Goal: Task Accomplishment & Management: Manage account settings

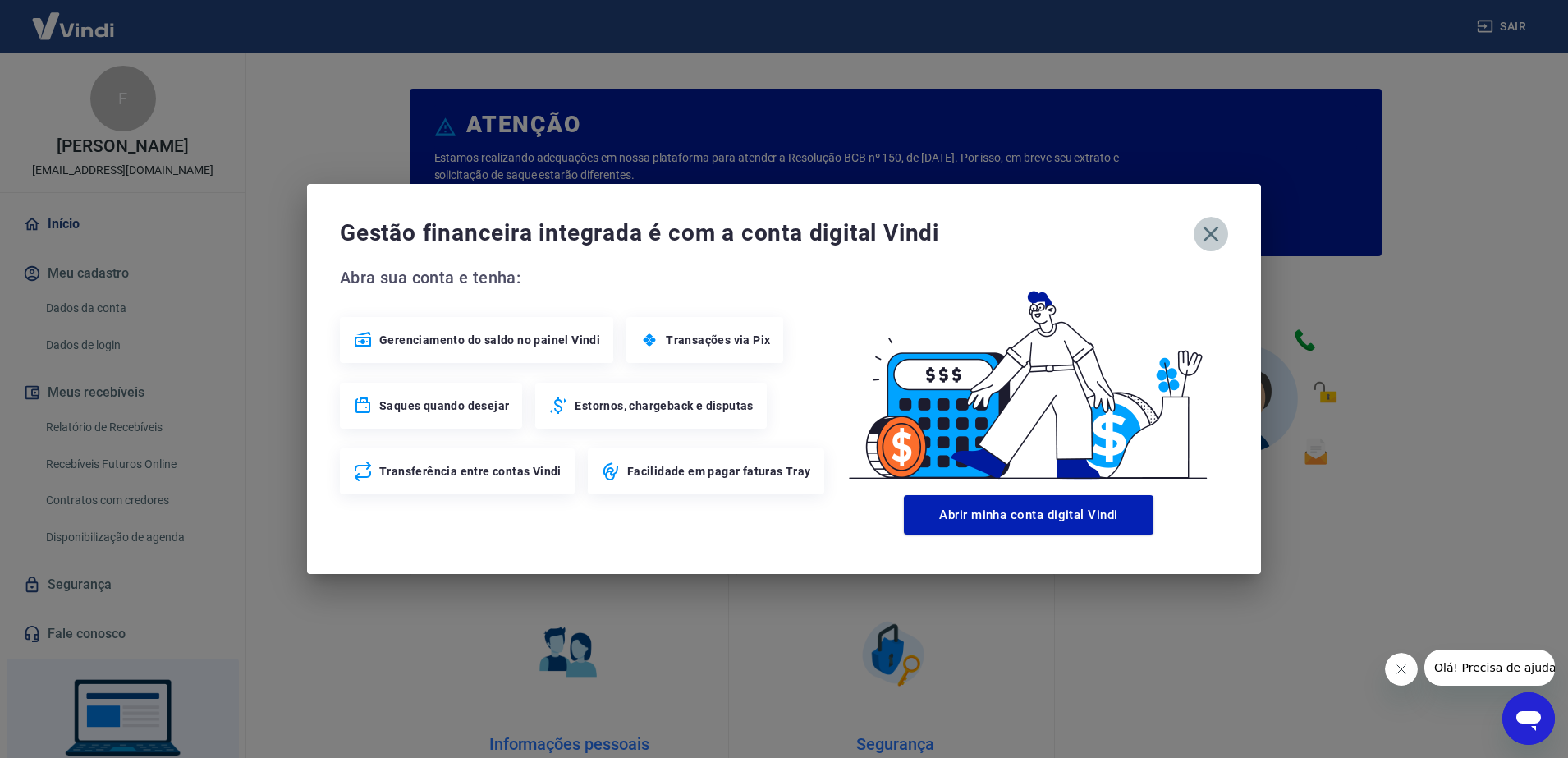
click at [1200, 240] on icon "button" at bounding box center [1210, 233] width 26 height 26
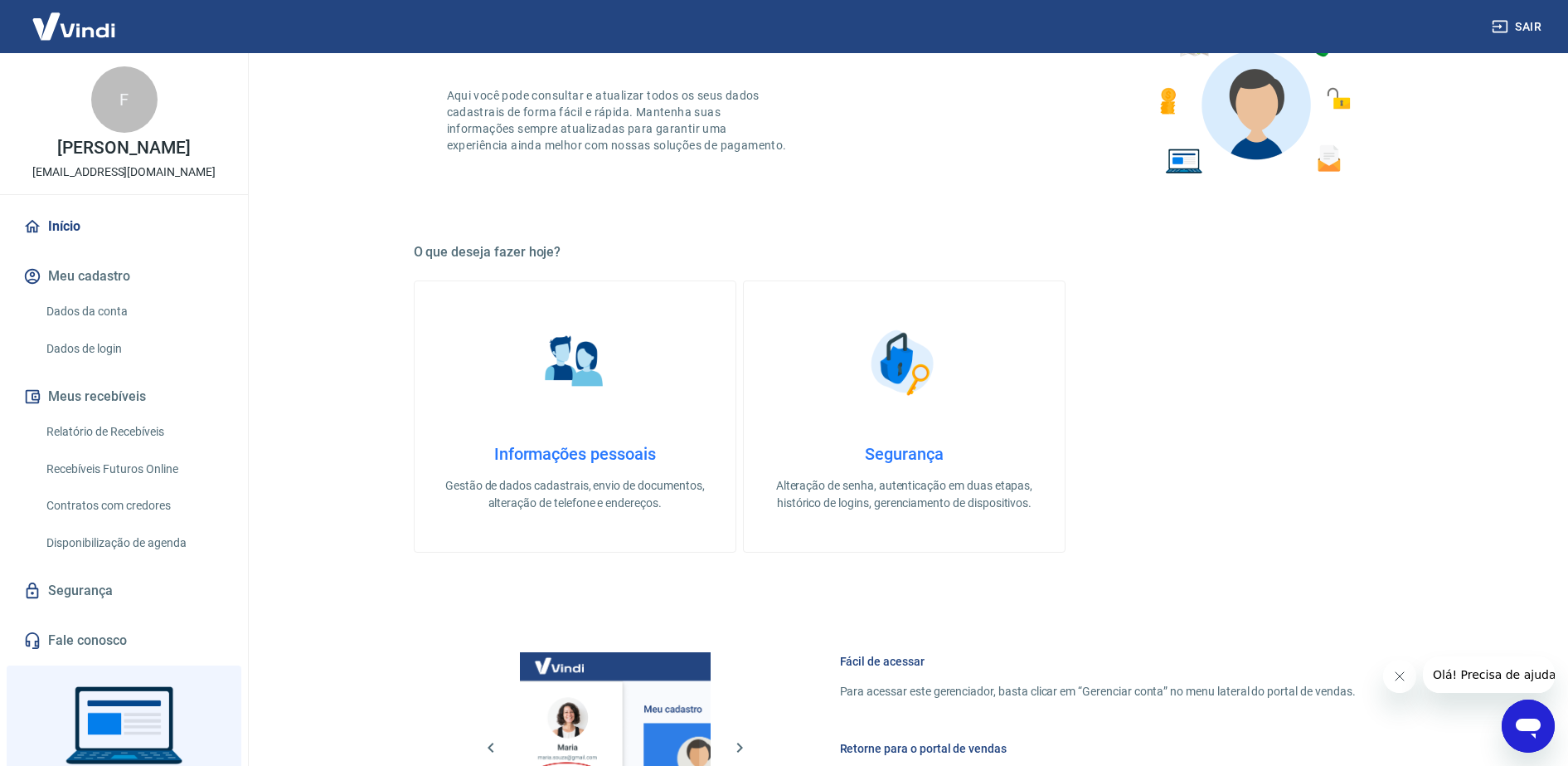
scroll to position [285, 0]
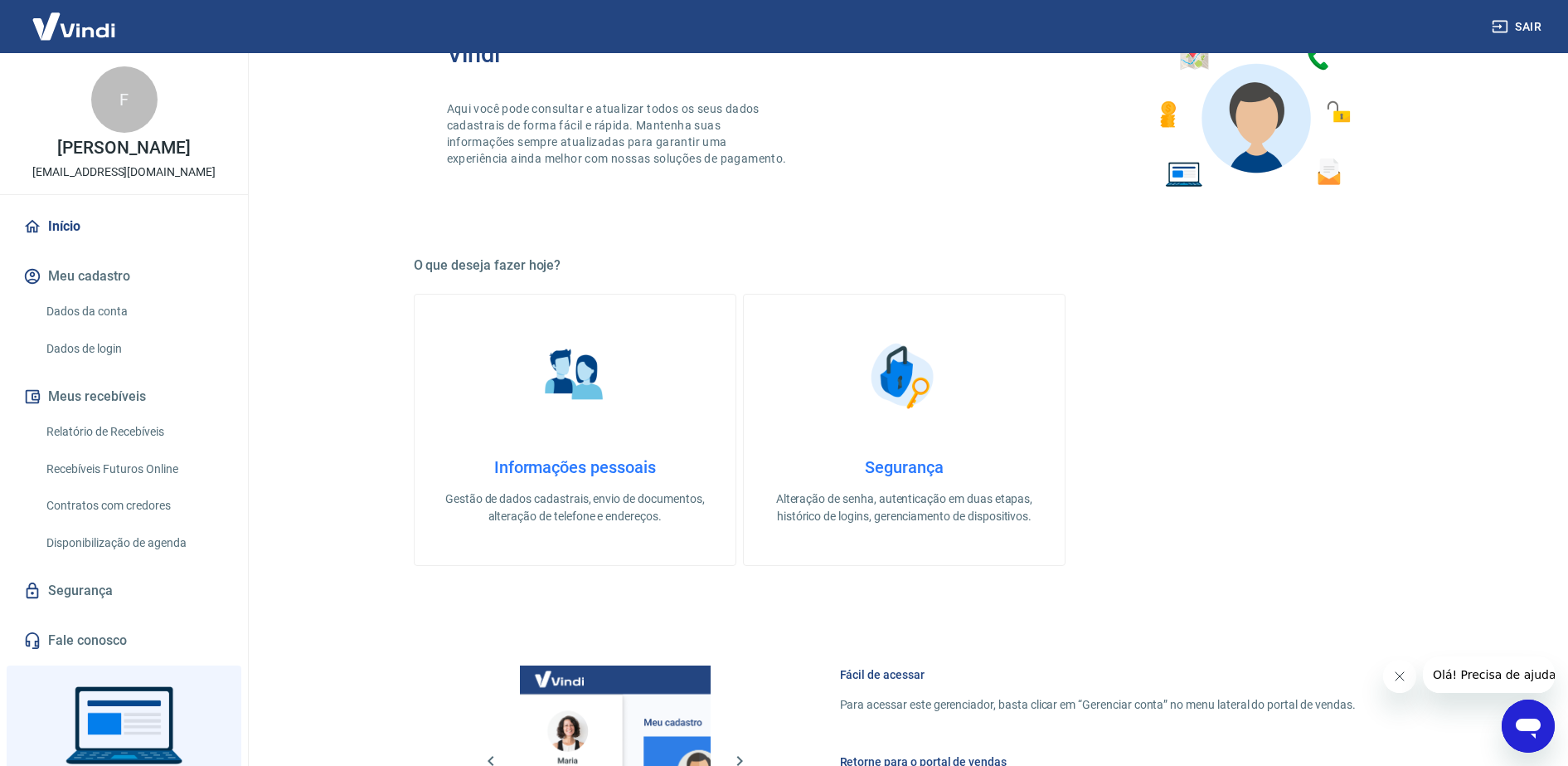
click at [597, 459] on h4 "Informações pessoais" at bounding box center [576, 467] width 268 height 20
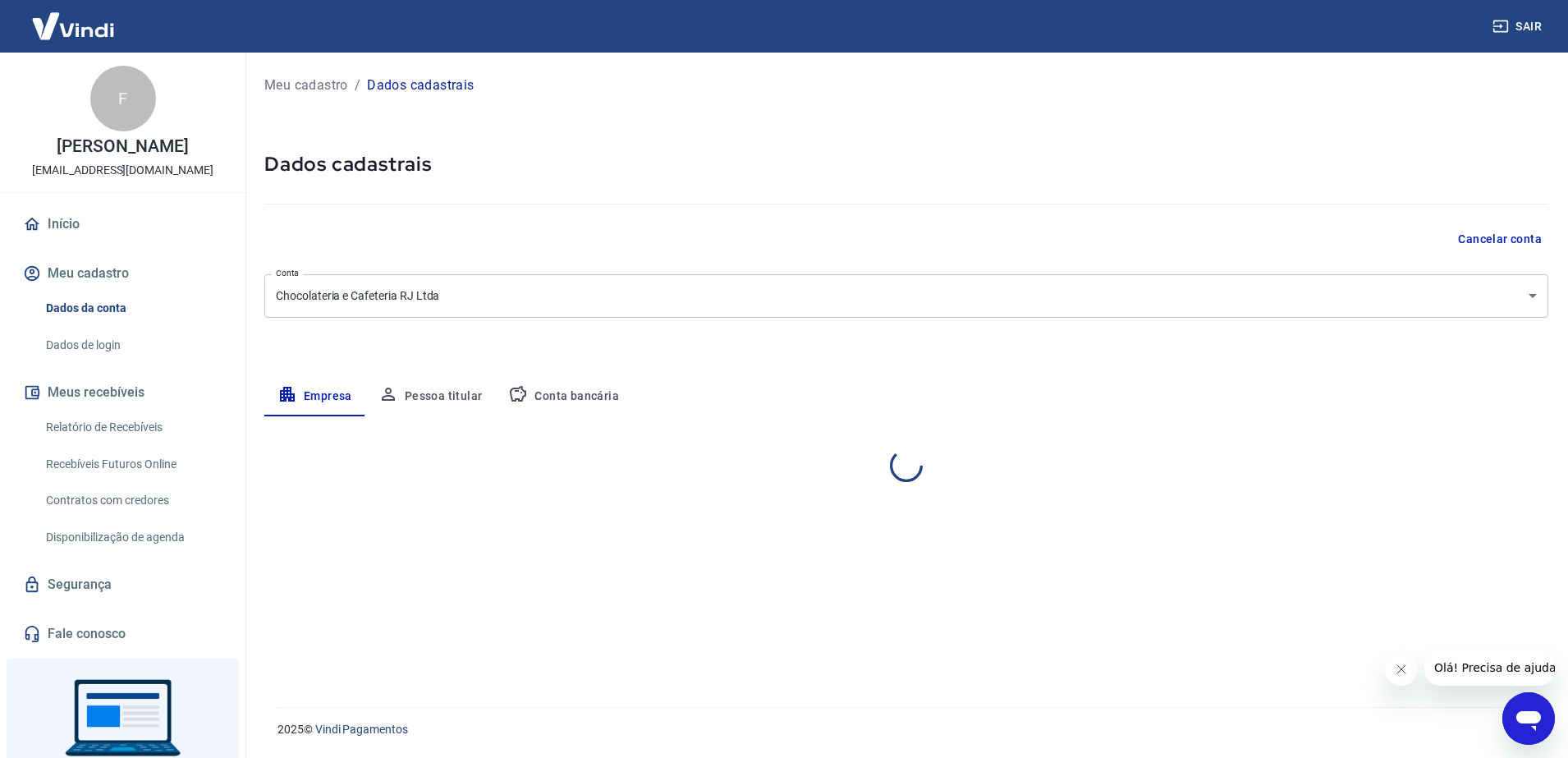
select select "RJ"
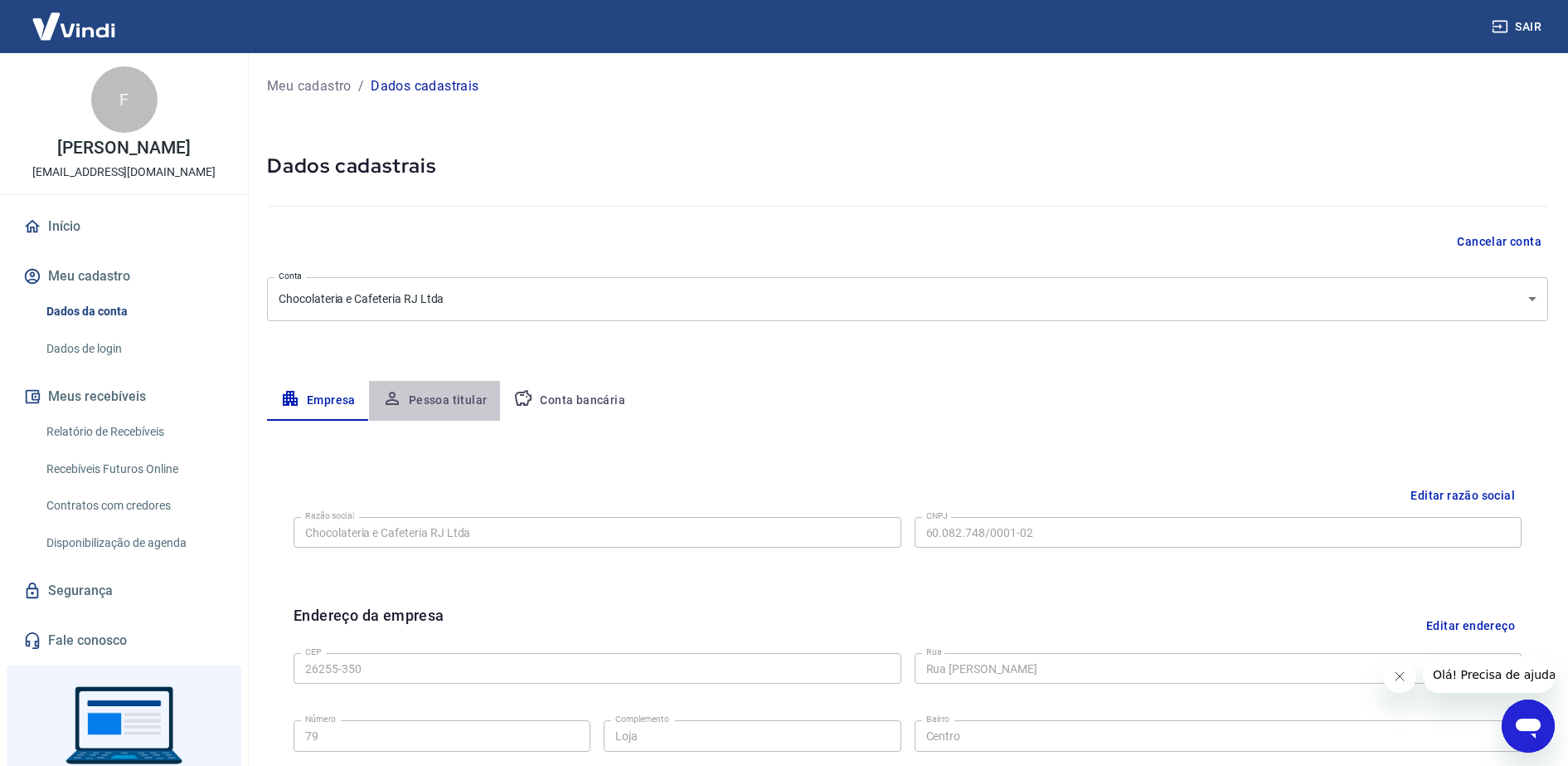
click at [454, 400] on button "Pessoa titular" at bounding box center [435, 400] width 132 height 39
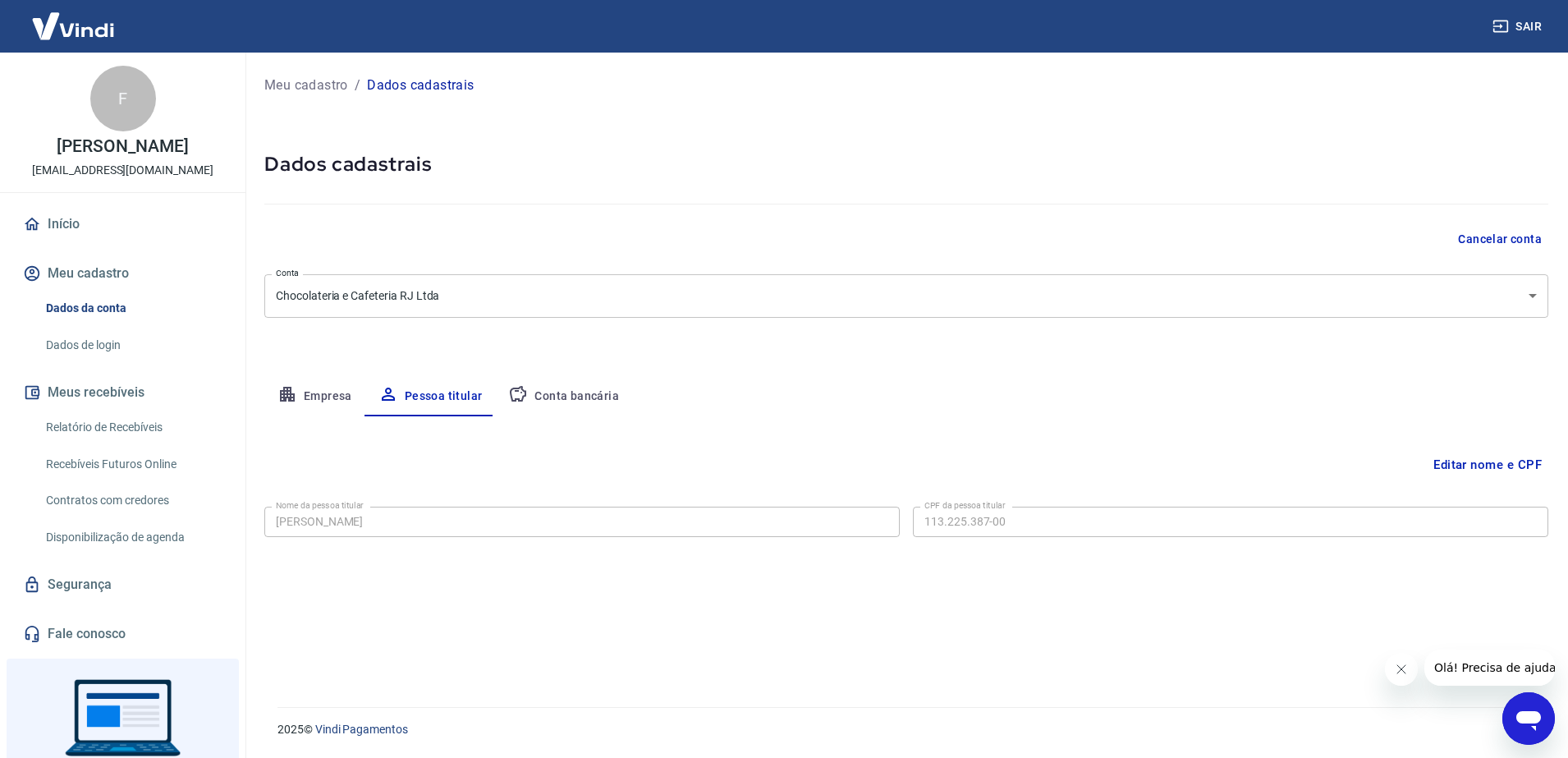
click at [342, 397] on button "Empresa" at bounding box center [314, 396] width 101 height 39
select select "RJ"
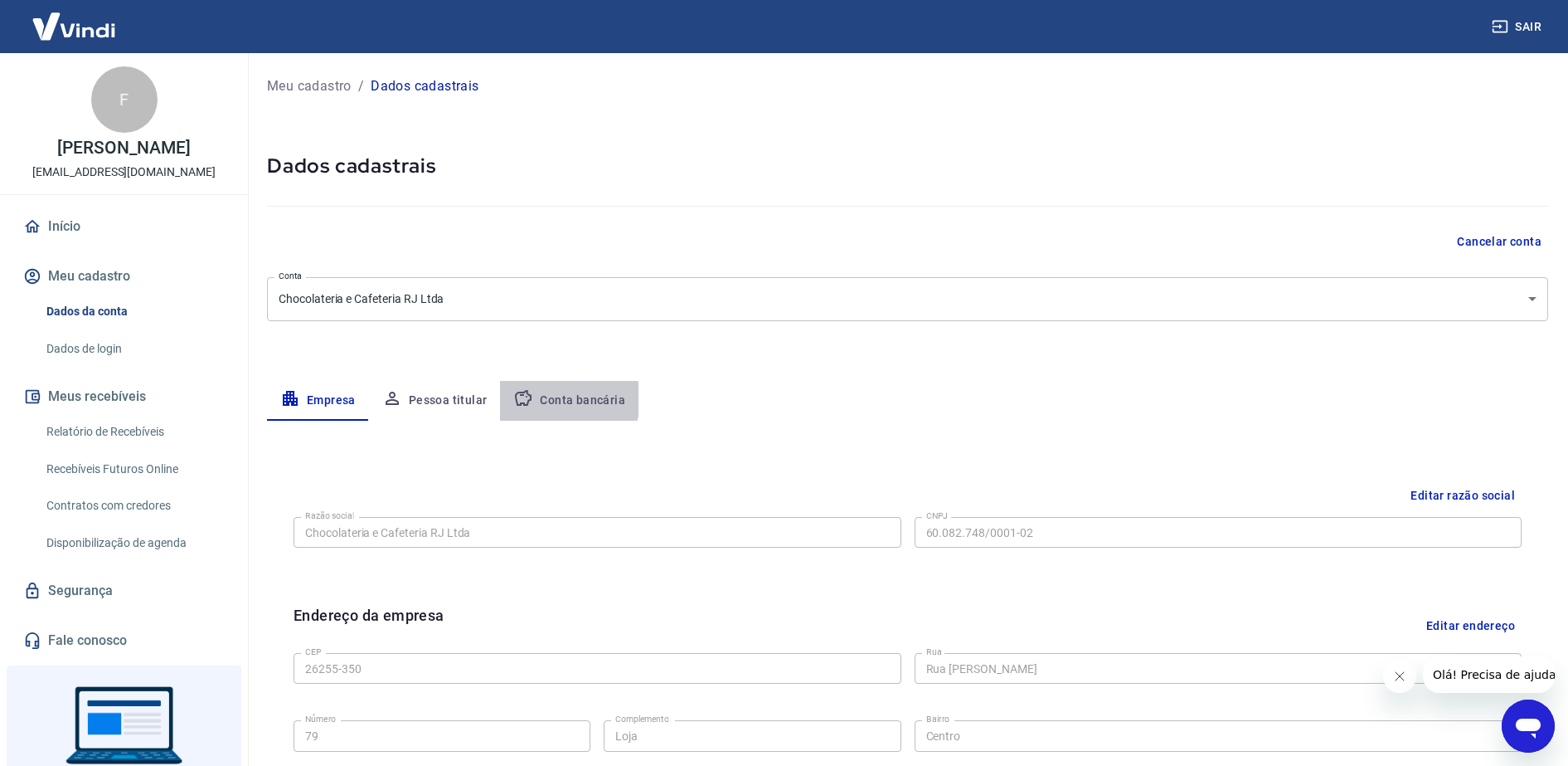
click at [557, 400] on button "Conta bancária" at bounding box center [569, 400] width 139 height 39
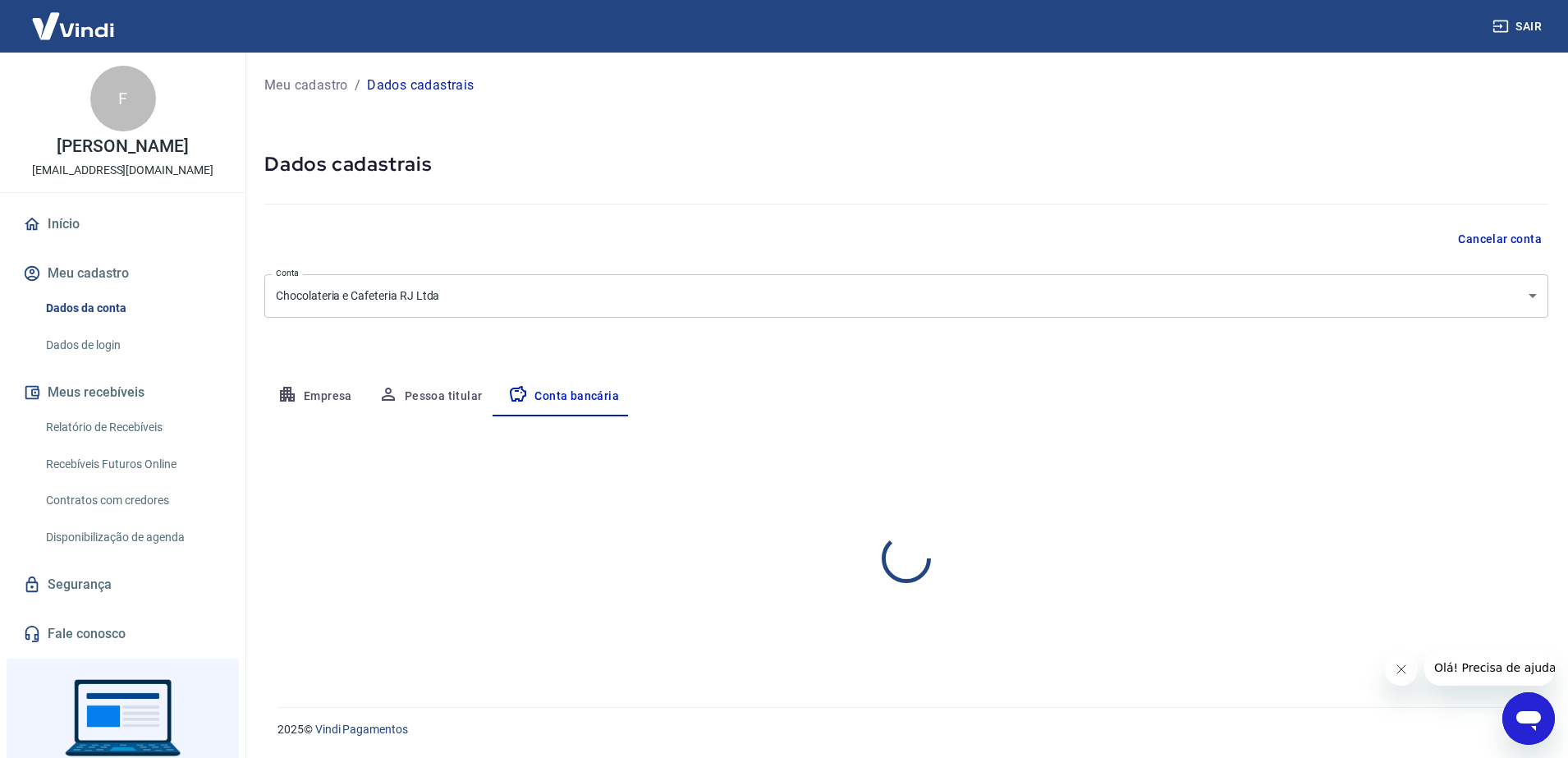
select select "1"
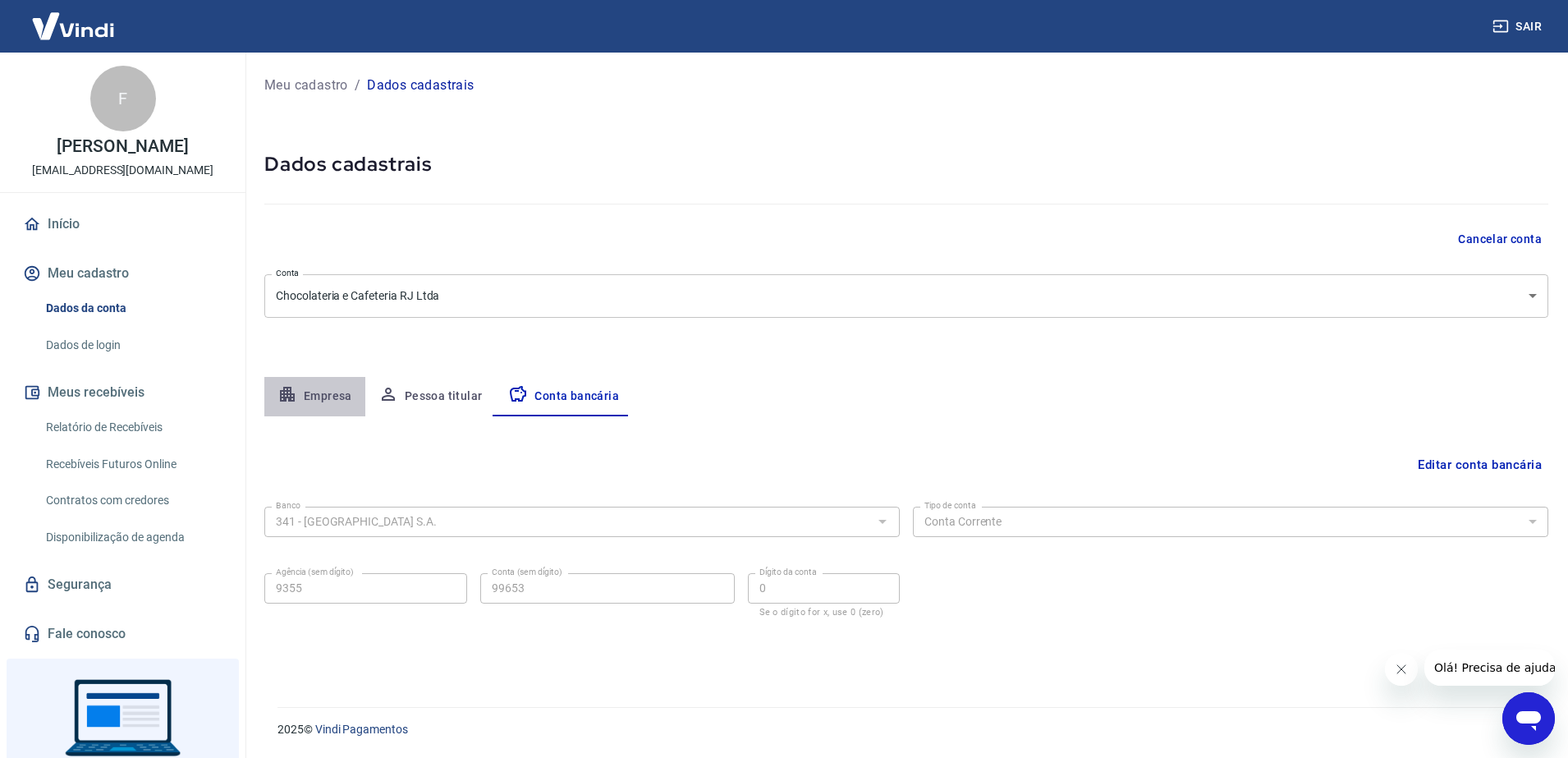
click at [337, 402] on button "Empresa" at bounding box center [314, 396] width 101 height 39
select select "RJ"
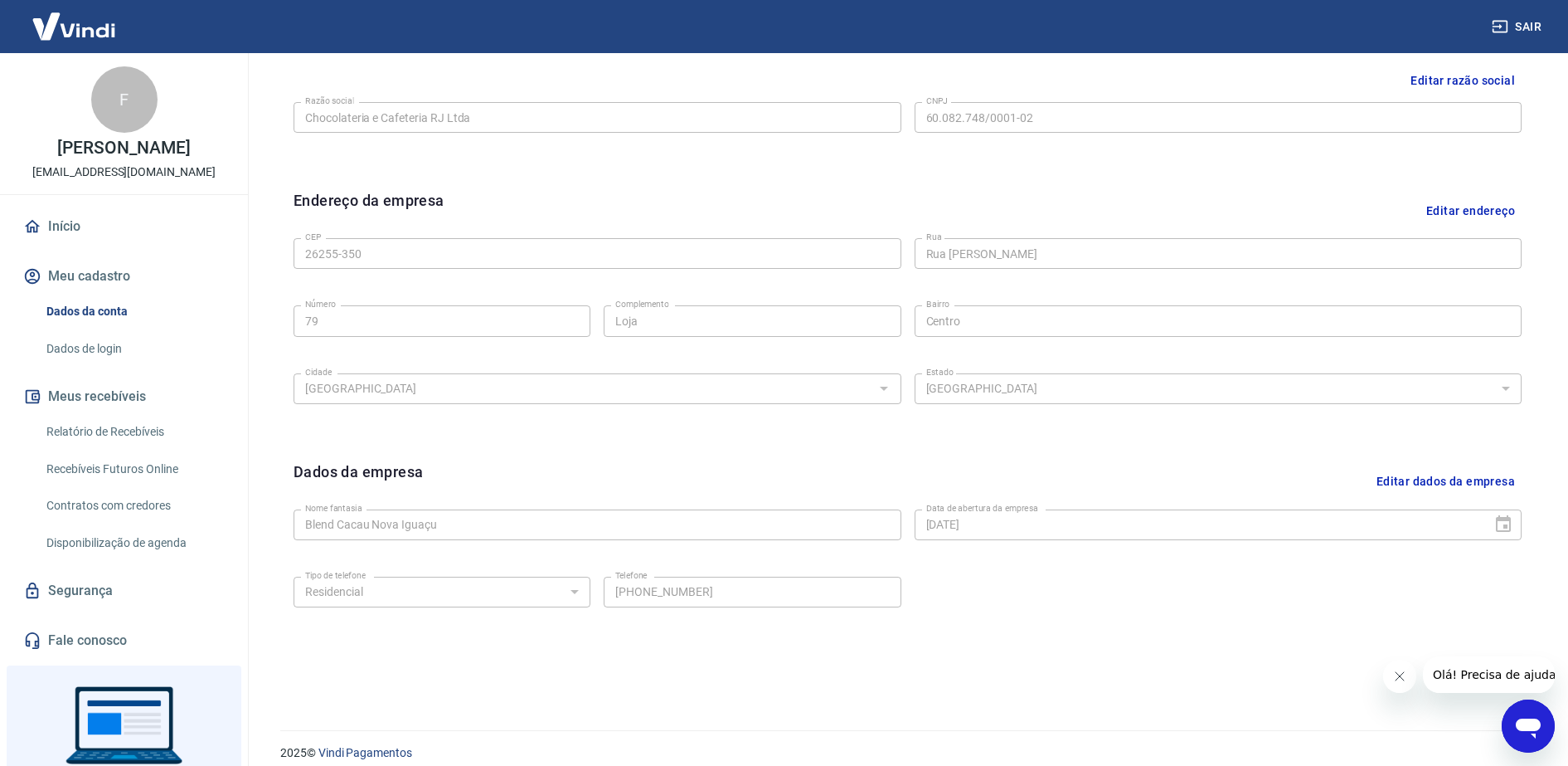
scroll to position [431, 0]
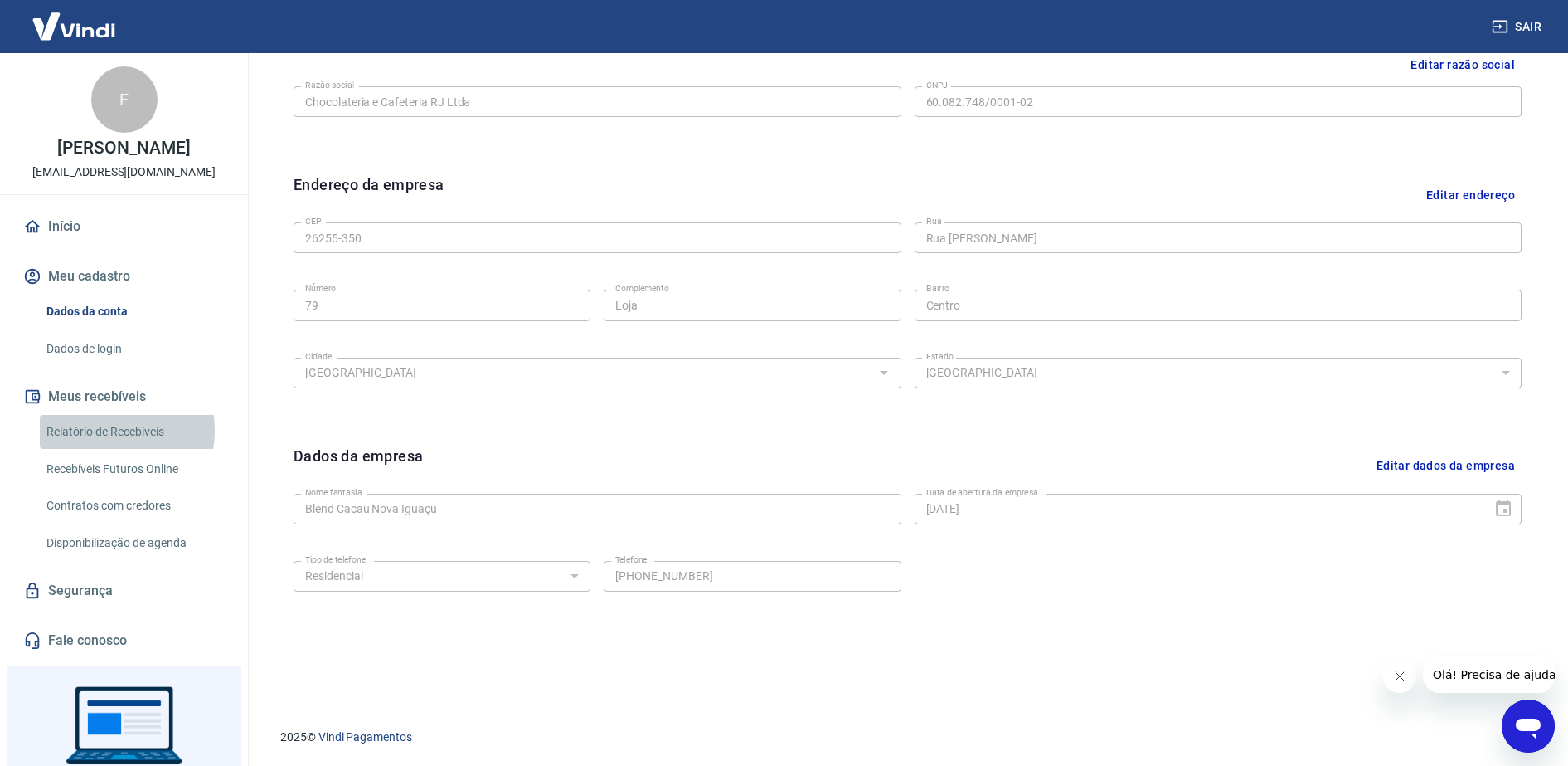
click at [106, 431] on link "Relatório de Recebíveis" at bounding box center [133, 432] width 188 height 34
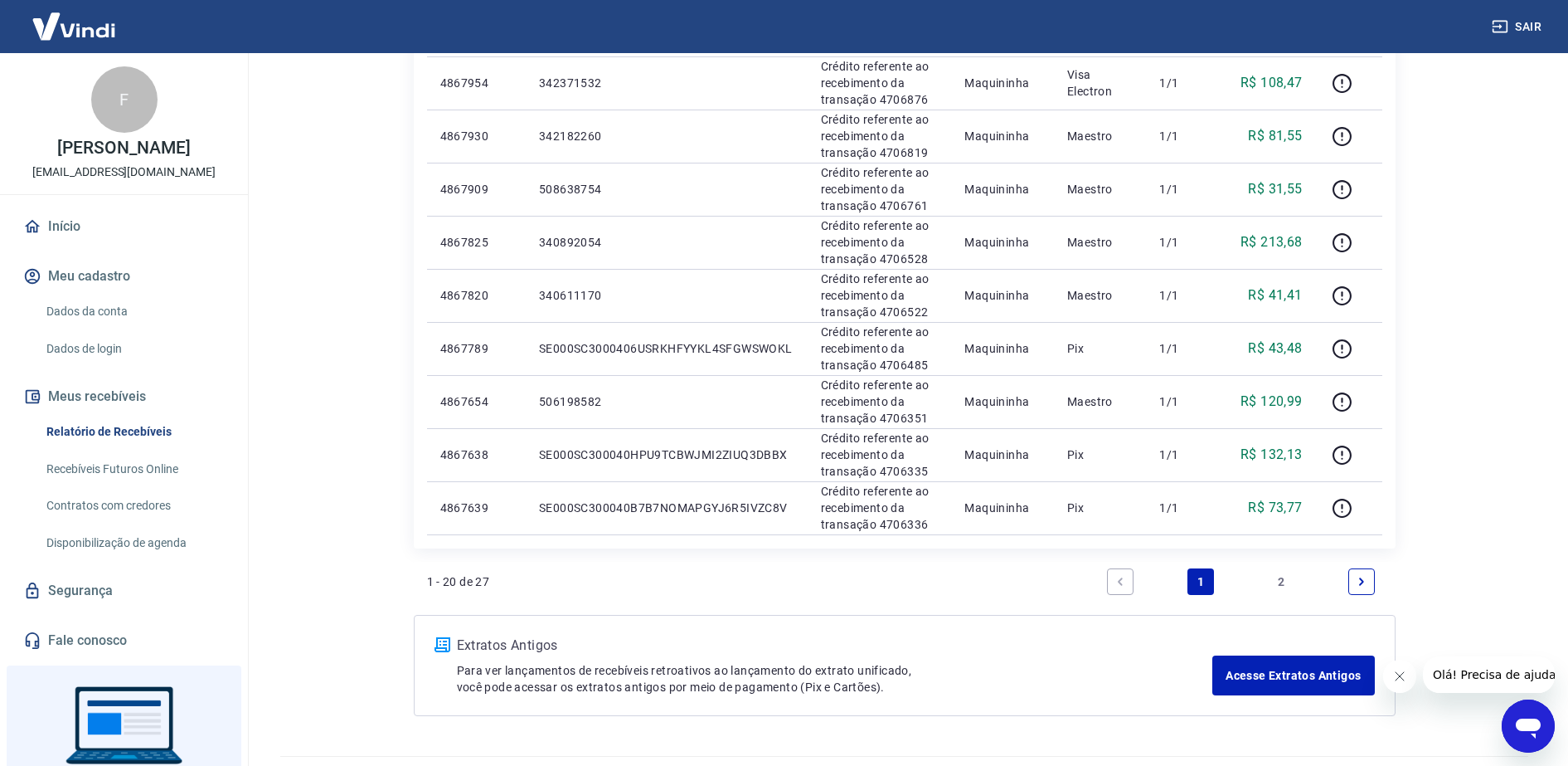
scroll to position [961, 0]
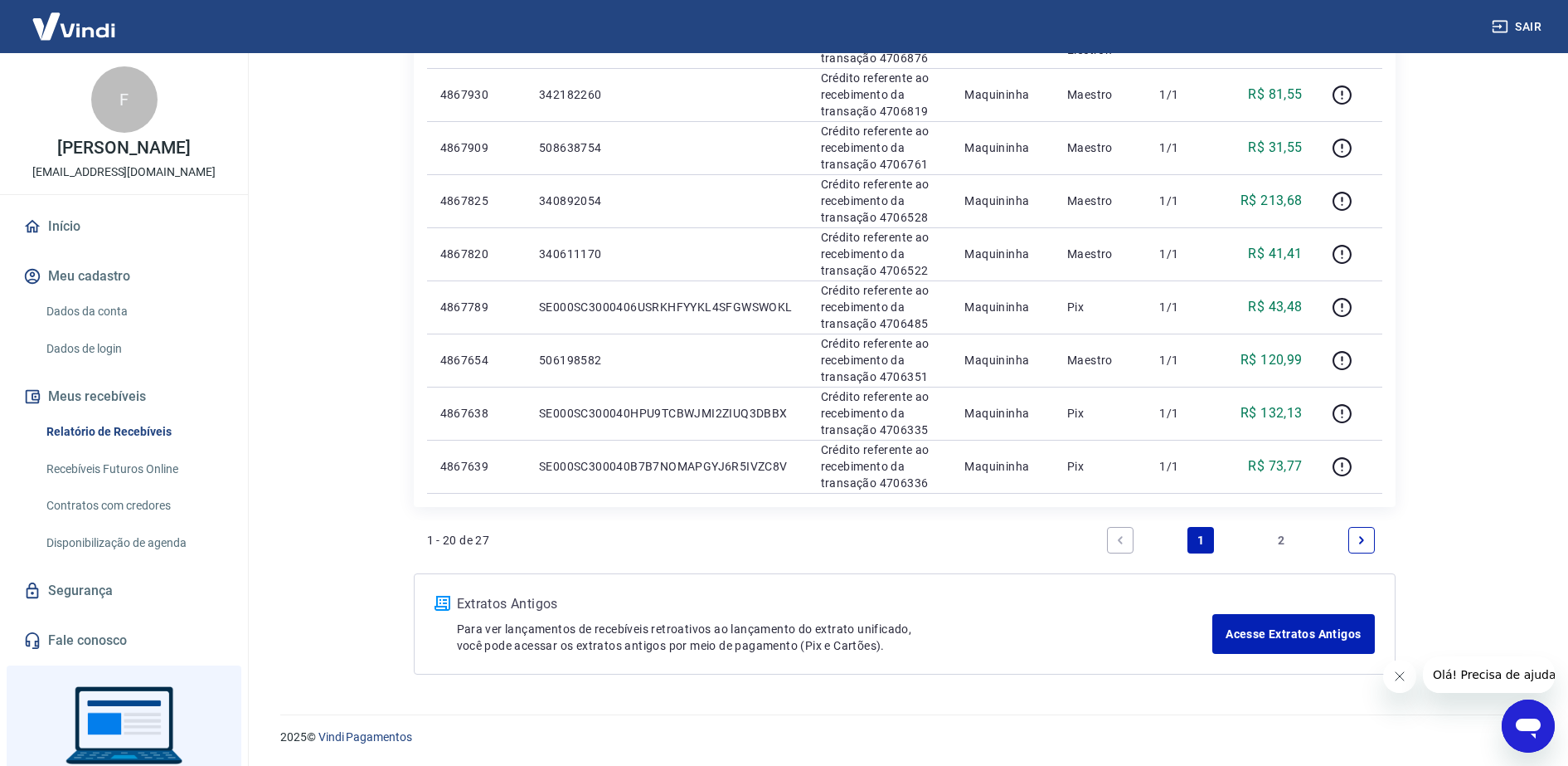
click at [1360, 534] on icon "Next page" at bounding box center [1362, 540] width 12 height 12
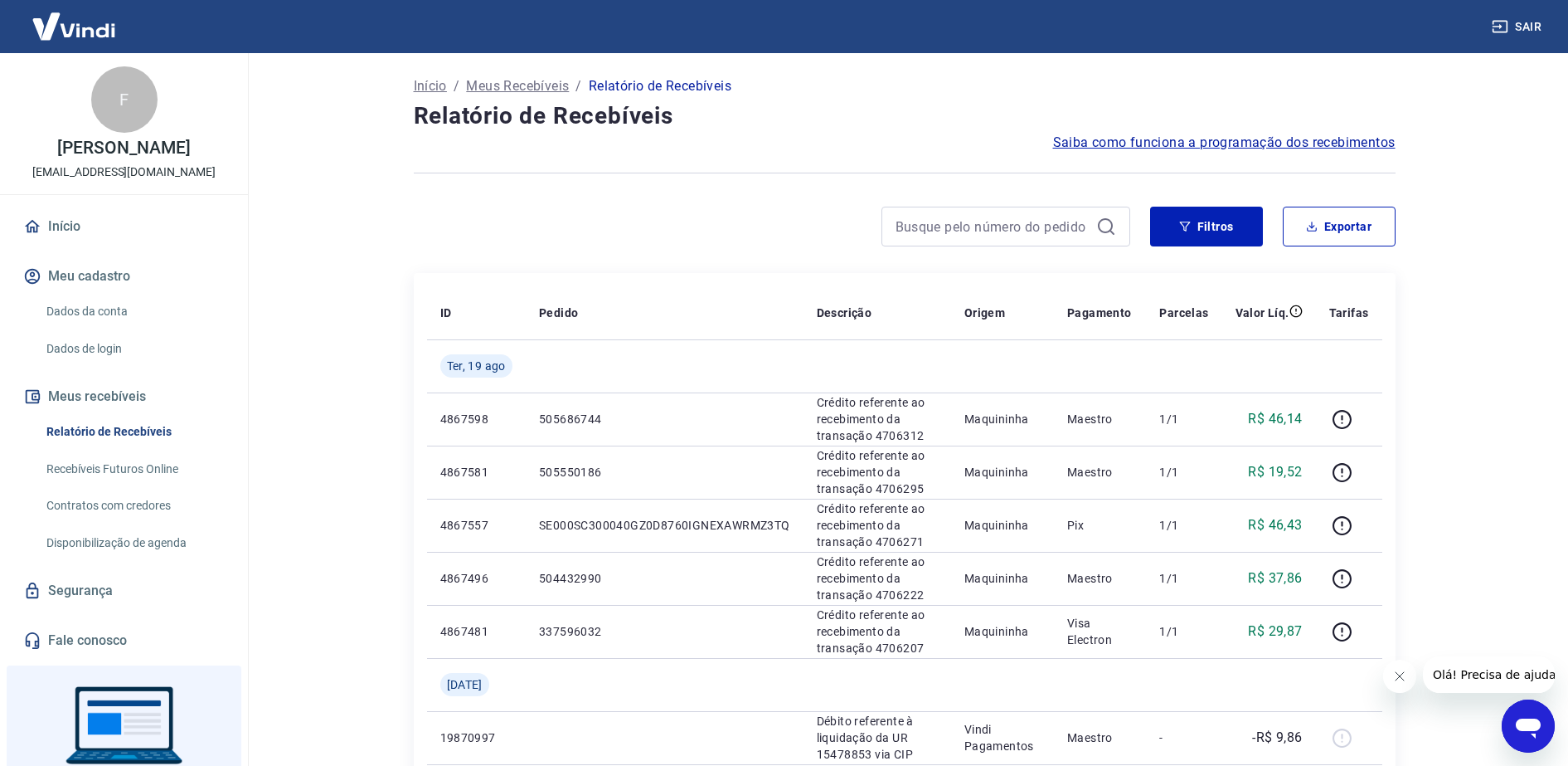
click at [136, 475] on link "Recebíveis Futuros Online" at bounding box center [133, 469] width 188 height 34
